Goal: Use online tool/utility

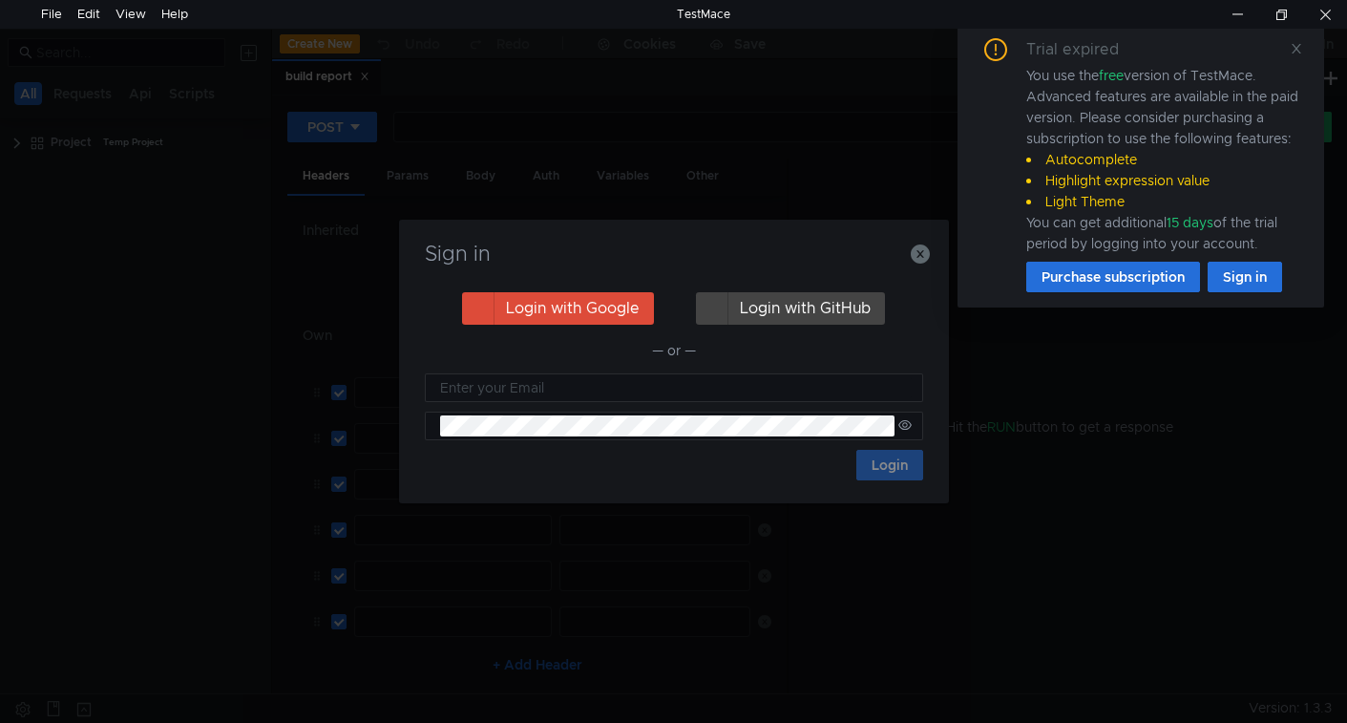
click at [917, 267] on div "Sign in" at bounding box center [674, 265] width 504 height 46
click at [1296, 47] on icon at bounding box center [1296, 49] width 10 height 10
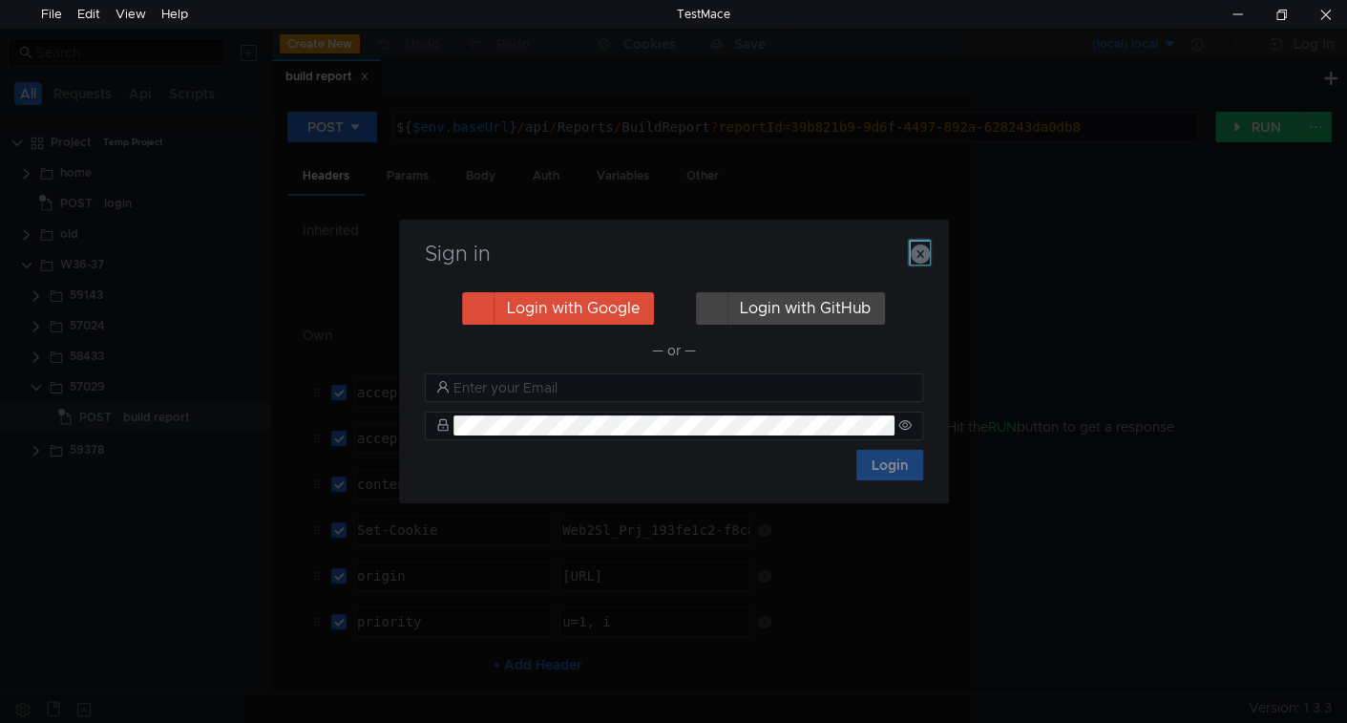
drag, startPoint x: 917, startPoint y: 256, endPoint x: 795, endPoint y: 337, distance: 146.7
click at [917, 256] on icon "button" at bounding box center [920, 253] width 19 height 19
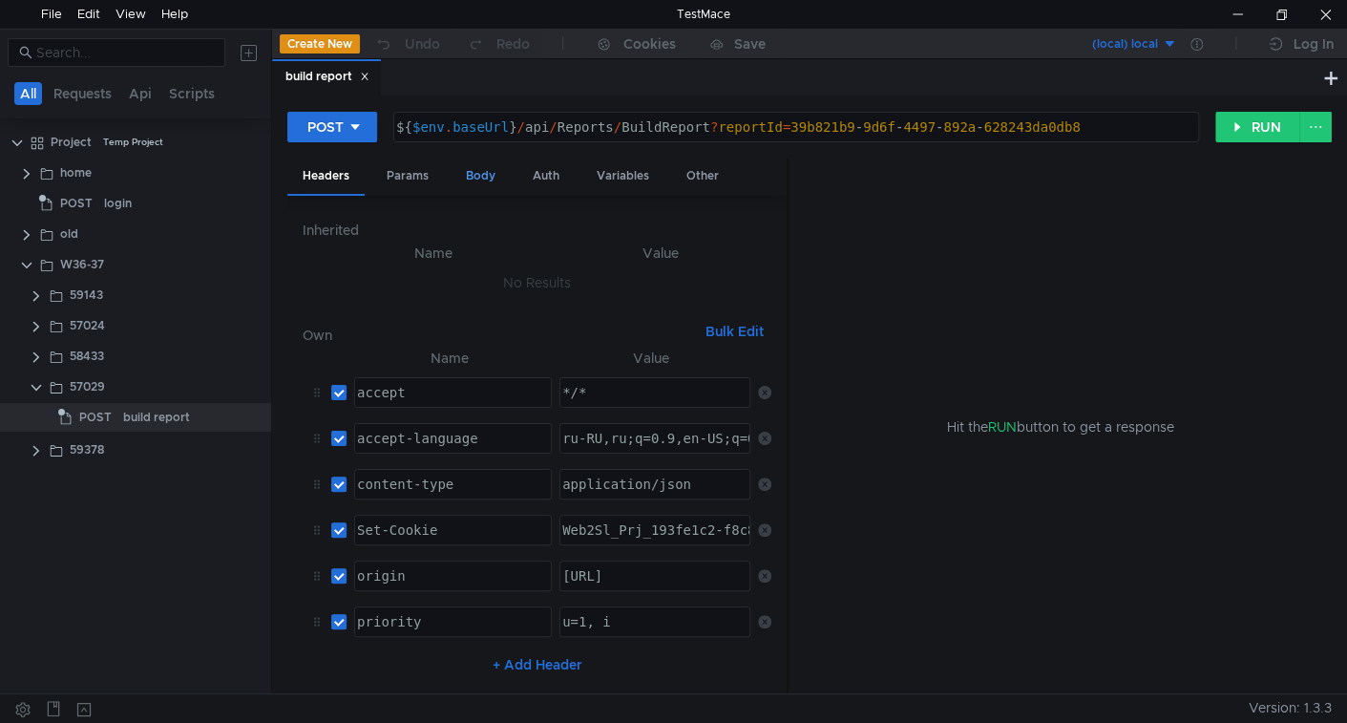
click at [484, 176] on div "Body" at bounding box center [481, 175] width 60 height 35
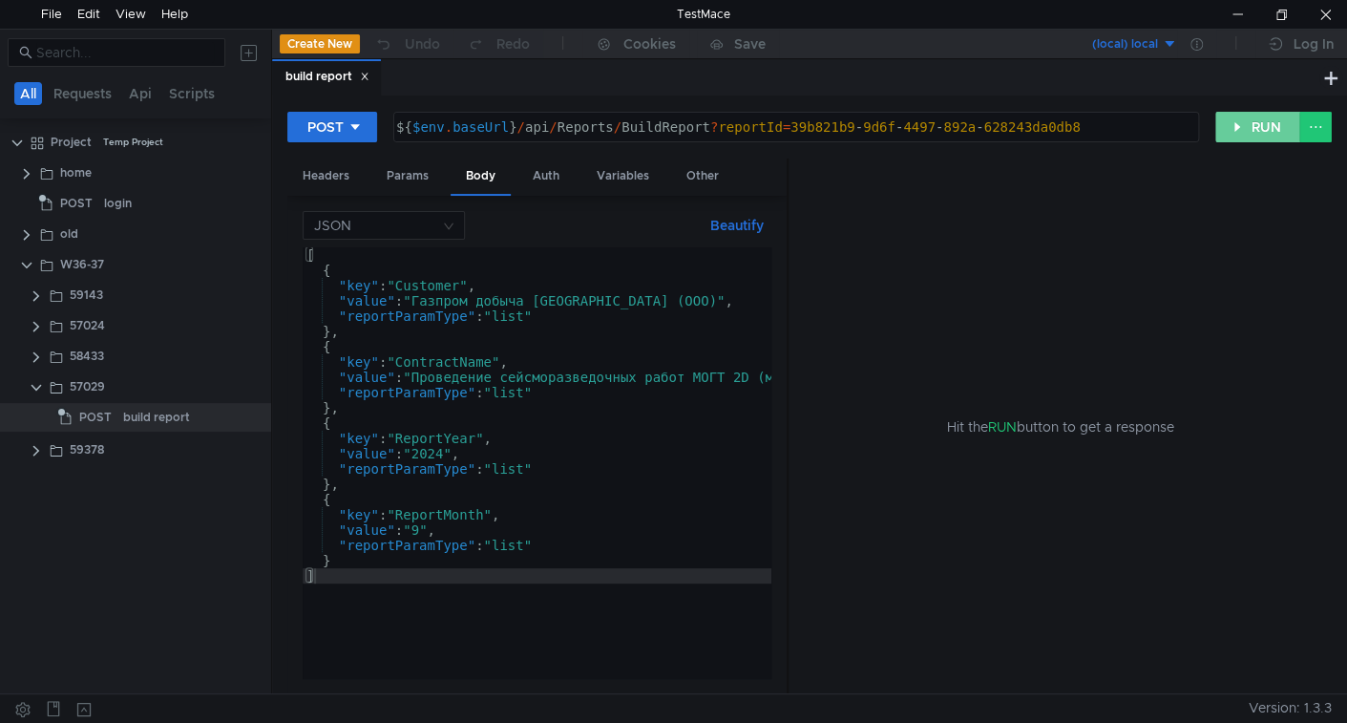
click at [1270, 122] on button "RUN" at bounding box center [1257, 127] width 85 height 31
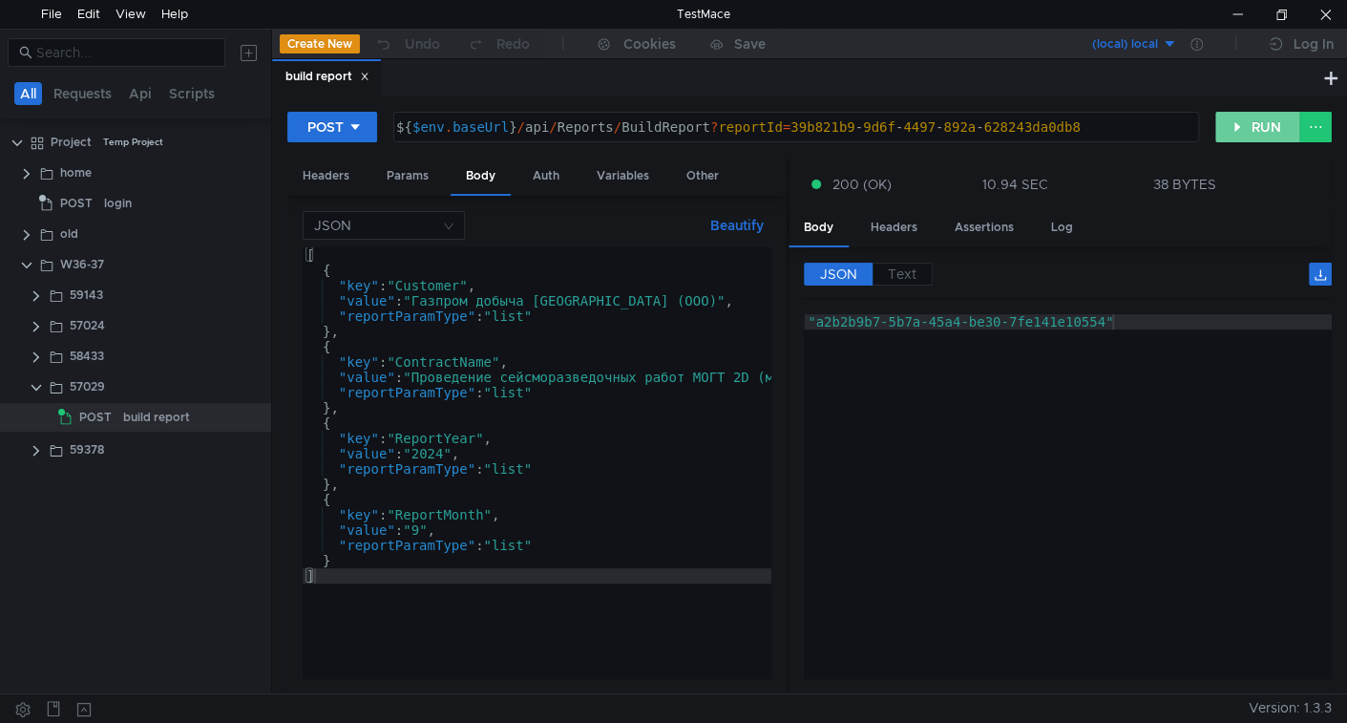
click at [1266, 125] on button "RUN" at bounding box center [1257, 127] width 85 height 31
click at [1250, 125] on button "RUN" at bounding box center [1257, 127] width 85 height 31
click at [1165, 328] on div ""43231460-19ef-42df-a930-de80db4e031c"" at bounding box center [1068, 511] width 528 height 395
type textarea ""43231460-19ef-42df-a930-de80db4e031c""
